Goal: Task Accomplishment & Management: Complete application form

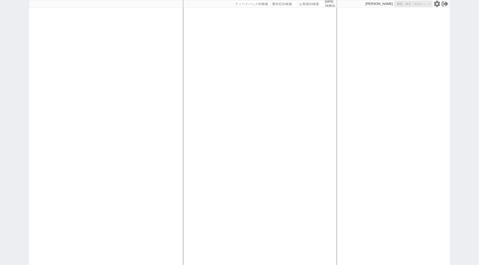
select select "100"
select select "3"
select select
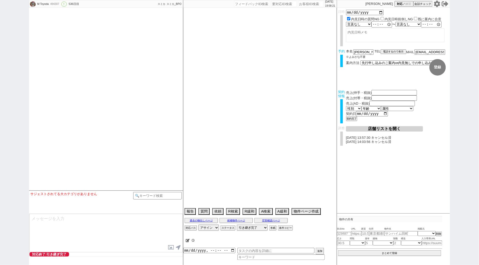
click at [436, 4] on icon at bounding box center [437, 4] width 6 height 6
type textarea "[PERSON_NAME]対応　リビング15畳 @@先行/内見なし申し込みの場合はクライアントがお客様と事前打ち合わせするので、日程が取れたら打ち合わせの日付…"
select select "[DATE]"
select select "3"
select select "37"
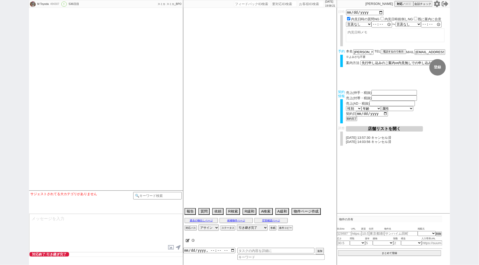
select select "7"
select select "14"
select select "485"
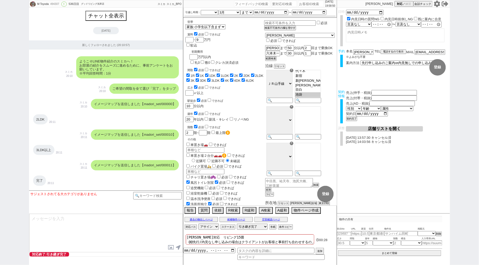
scroll to position [75, 0]
